Goal: Information Seeking & Learning: Learn about a topic

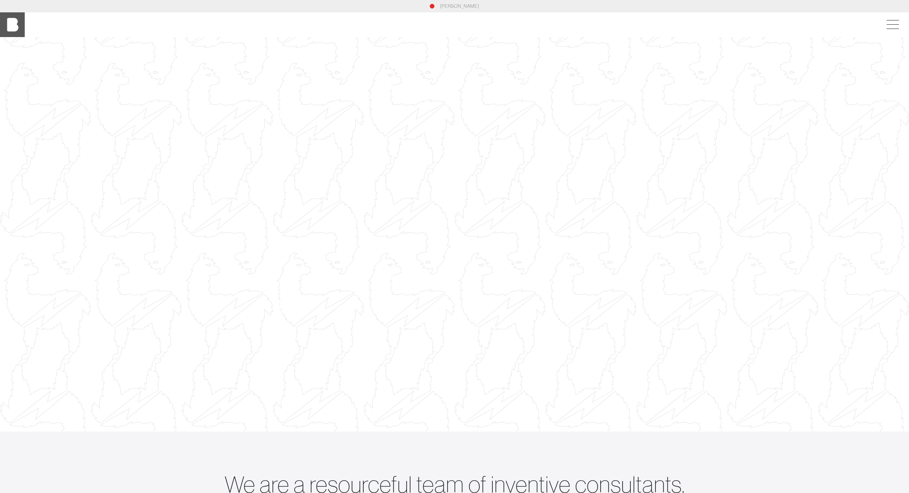
click at [12, 24] on img at bounding box center [12, 24] width 25 height 25
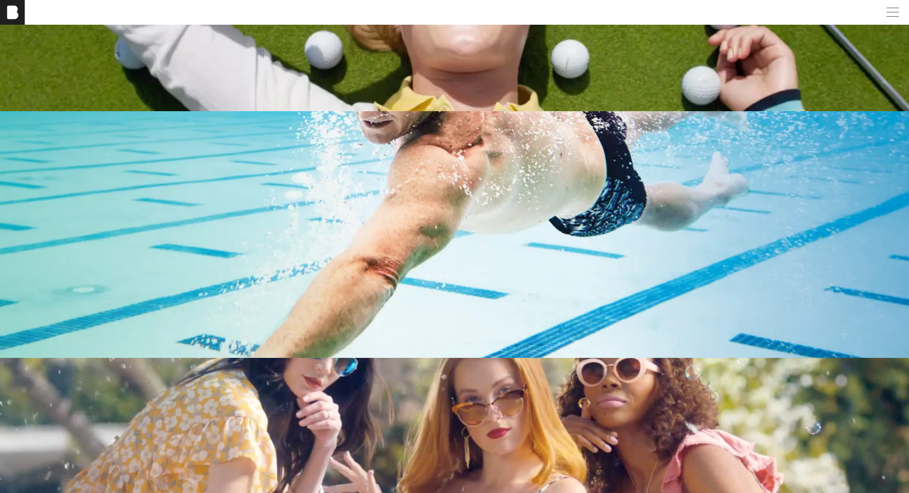
scroll to position [1792, 0]
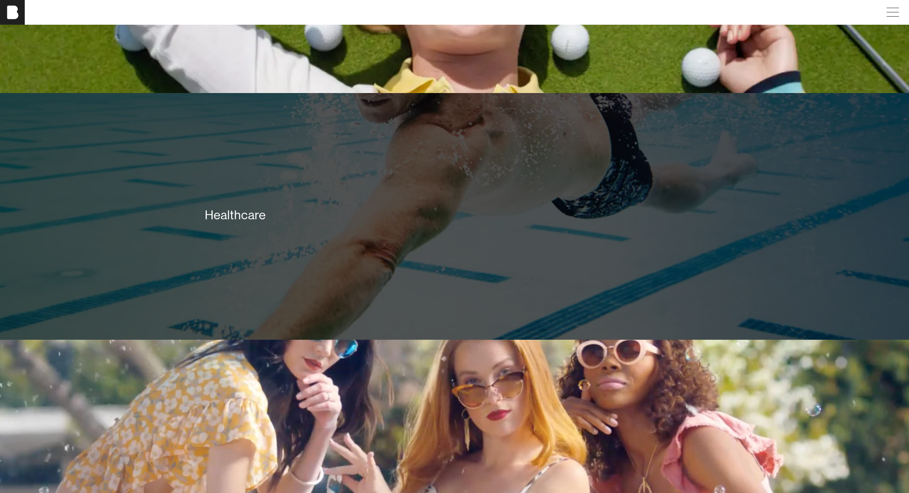
click at [239, 216] on div "Healthcare" at bounding box center [454, 214] width 499 height 15
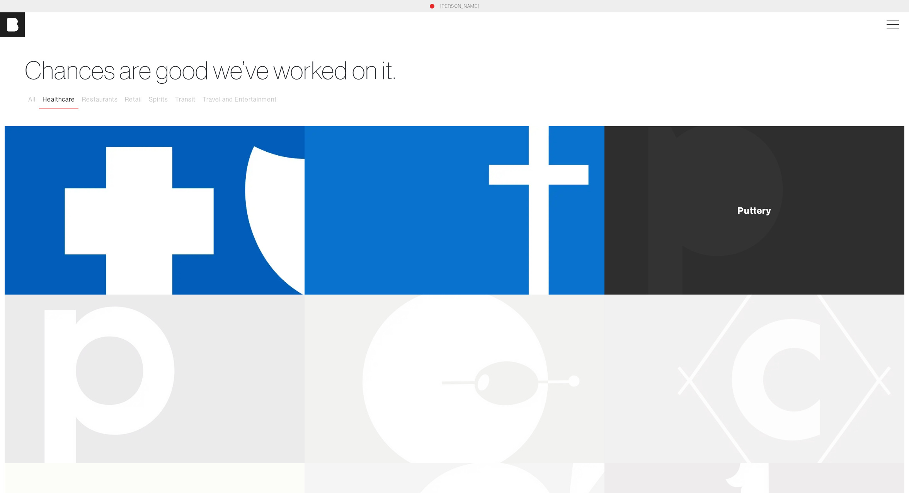
click at [831, 224] on div "Puttery" at bounding box center [754, 210] width 300 height 169
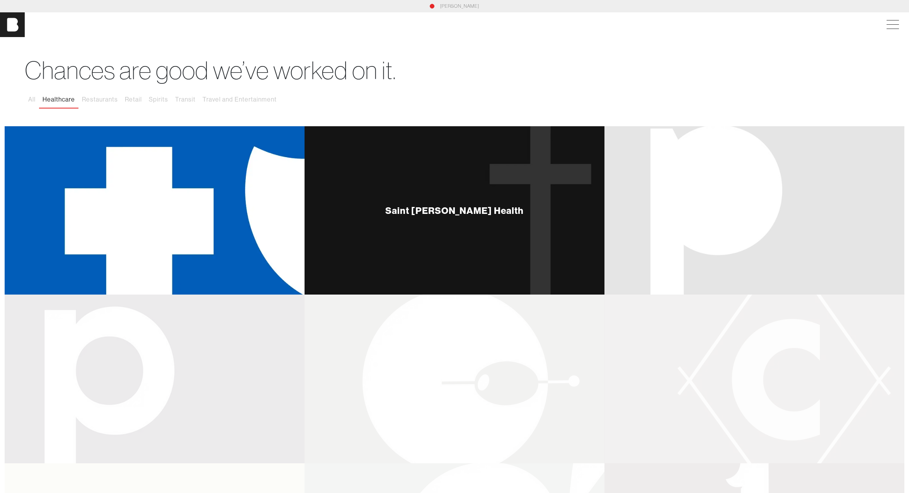
click at [439, 207] on div "Saint [PERSON_NAME] Health" at bounding box center [454, 210] width 138 height 9
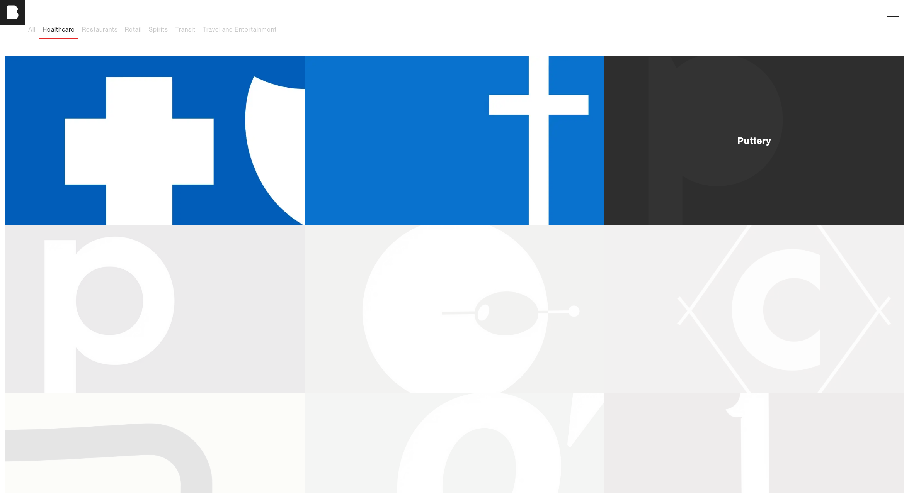
scroll to position [789, 0]
